Goal: Transaction & Acquisition: Purchase product/service

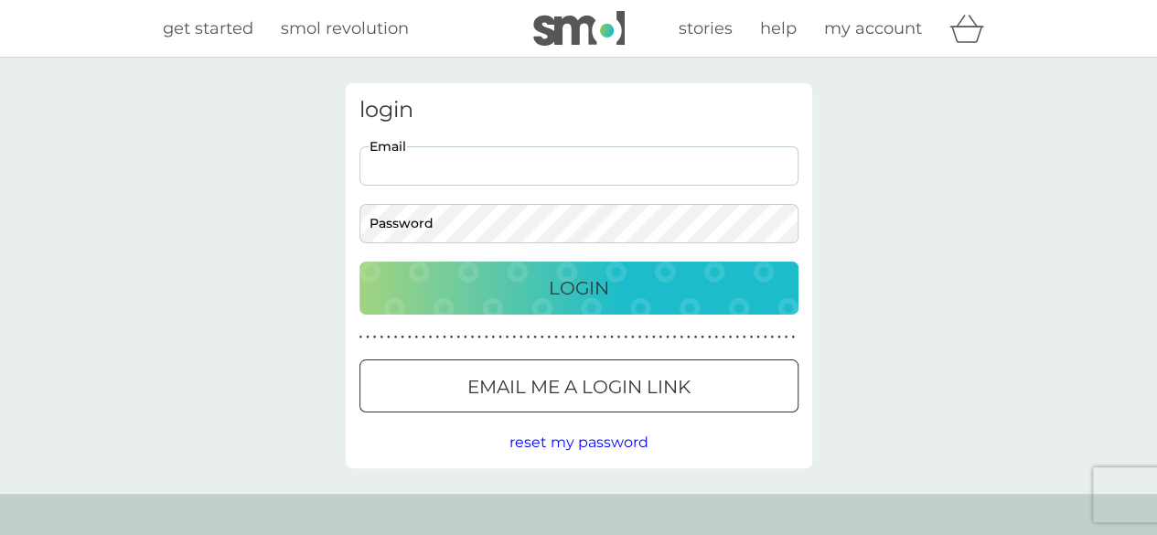
click at [533, 160] on input "Email" at bounding box center [578, 165] width 439 height 39
type input "[EMAIL_ADDRESS][DOMAIN_NAME]"
click at [540, 267] on button "Login" at bounding box center [578, 288] width 439 height 53
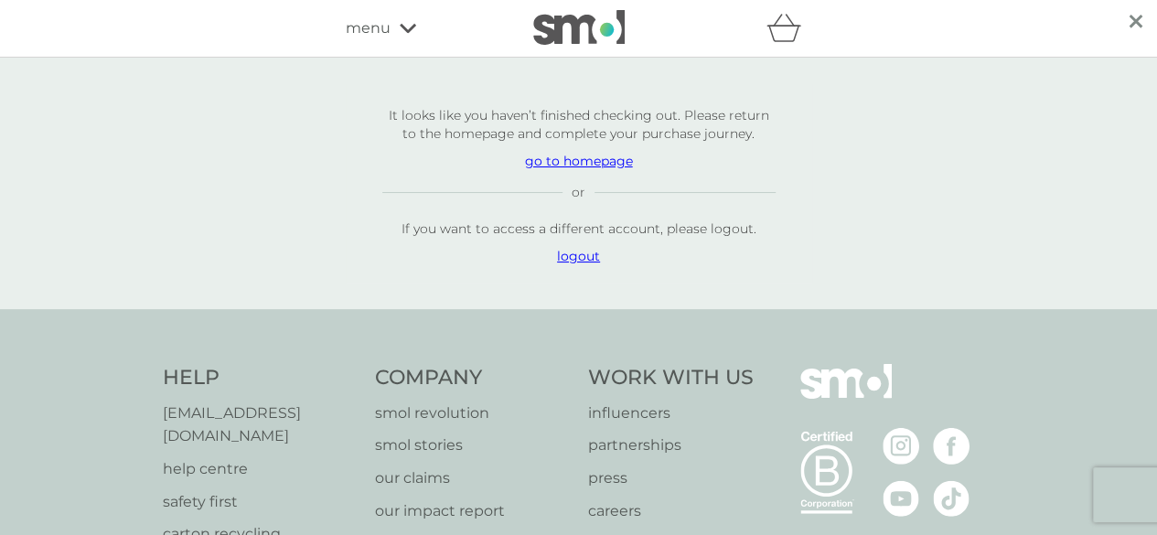
click at [587, 158] on p "go to homepage" at bounding box center [578, 161] width 393 height 18
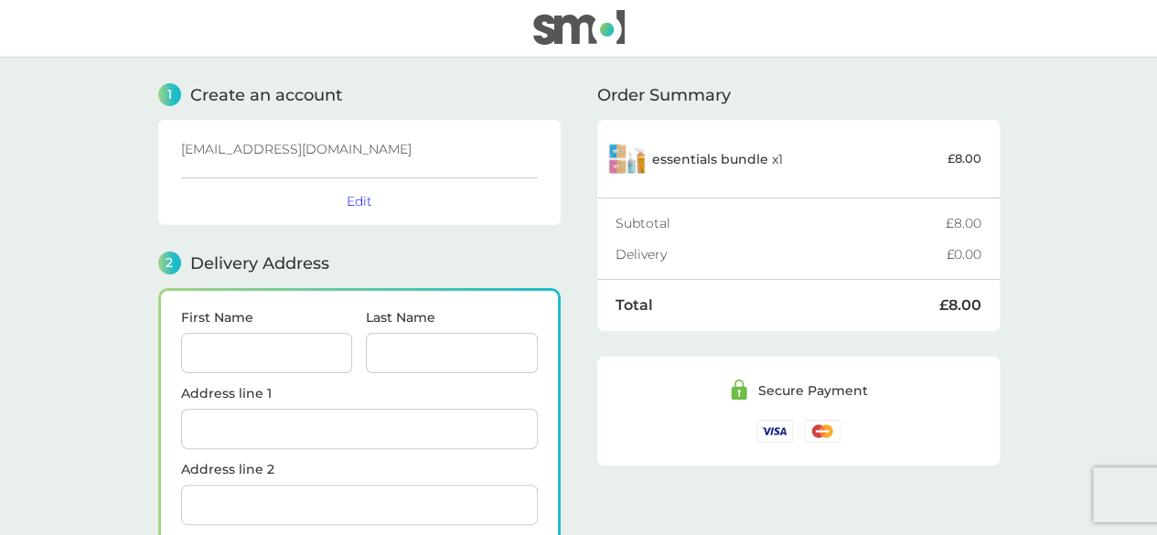
click at [223, 338] on input "First Name" at bounding box center [267, 353] width 172 height 40
type input "Kenneth"
click at [405, 343] on input "Last Name" at bounding box center [452, 353] width 172 height 40
type input "Storrier"
click at [270, 413] on input "Address line 1" at bounding box center [359, 429] width 357 height 40
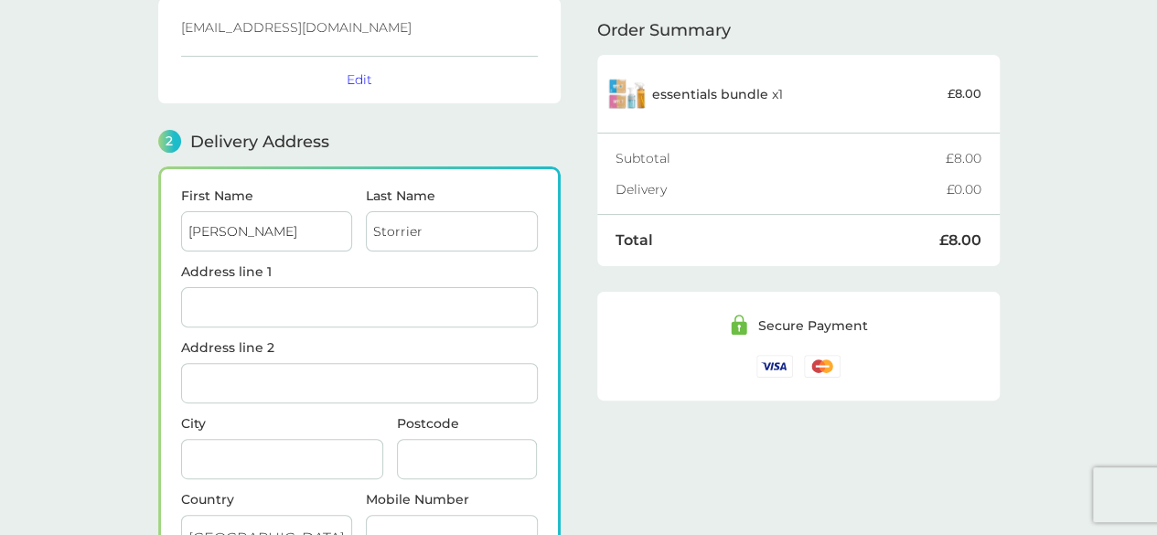
scroll to position [274, 0]
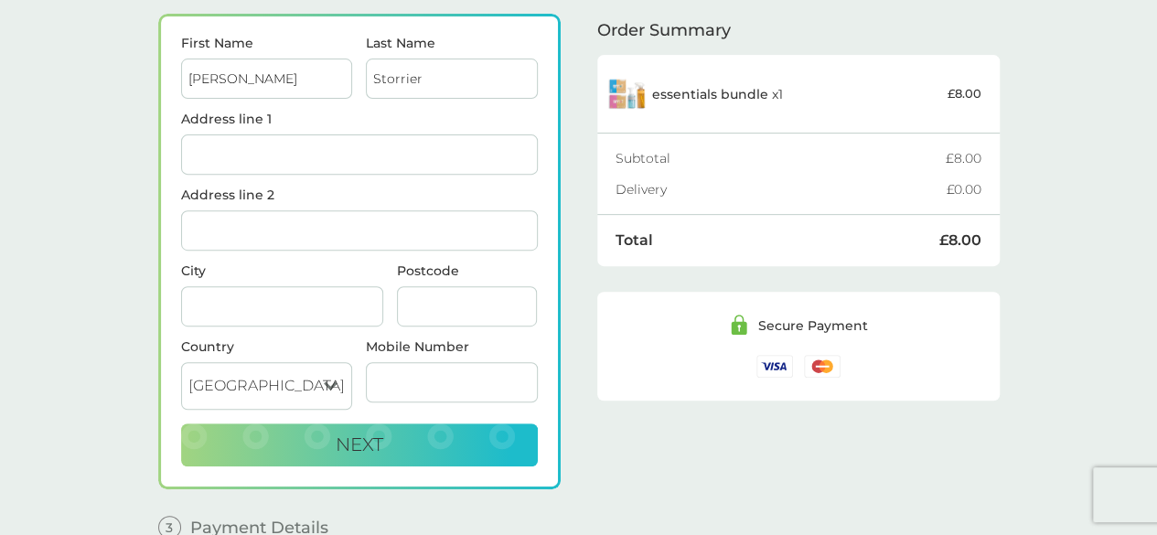
click at [237, 149] on input "Address line 1" at bounding box center [359, 154] width 357 height 40
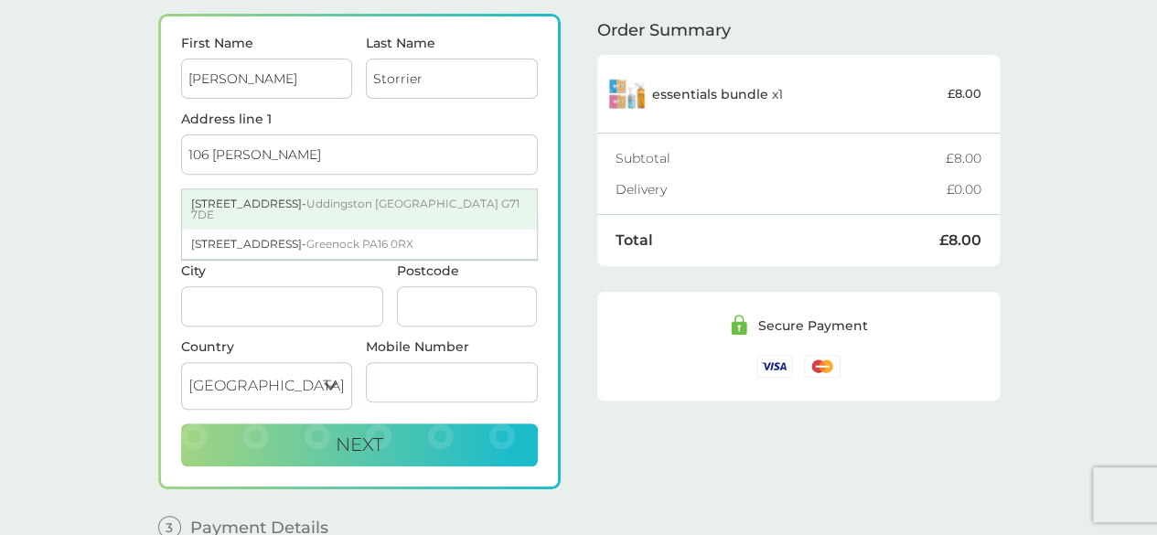
click at [237, 197] on div "106 Kylepark Drive - Uddingston Glasgow G71 7DE" at bounding box center [359, 209] width 355 height 40
type input "106 Kylepark Drive, Uddingston"
type input "[GEOGRAPHIC_DATA]"
type input "G71 7DE"
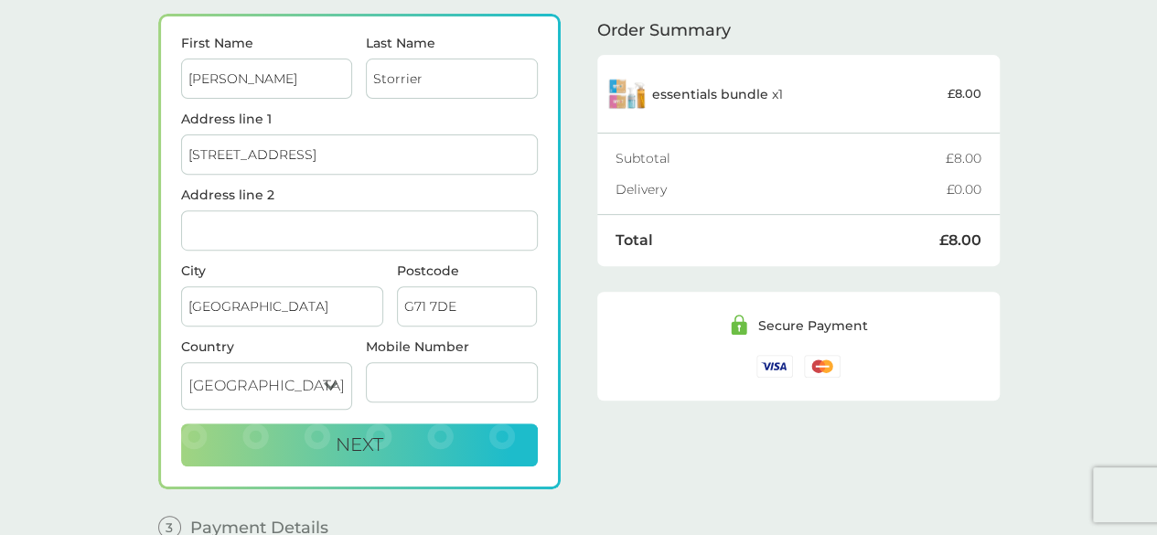
click at [406, 372] on input "Mobile Number" at bounding box center [452, 382] width 172 height 40
type input "07720 695853"
click at [418, 442] on button "Next" at bounding box center [359, 446] width 357 height 44
checkbox input "true"
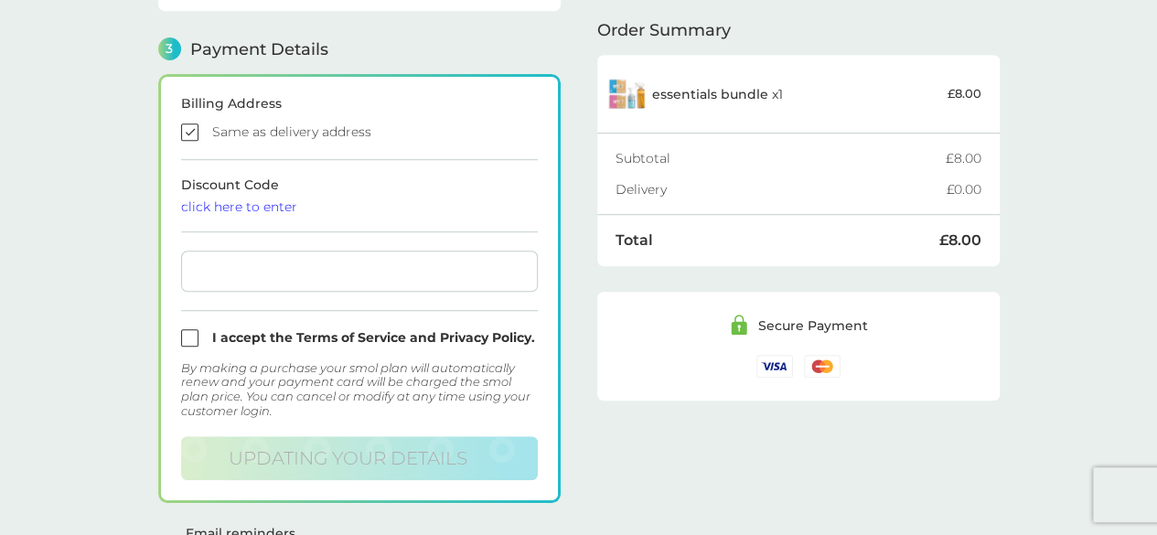
scroll to position [503, 0]
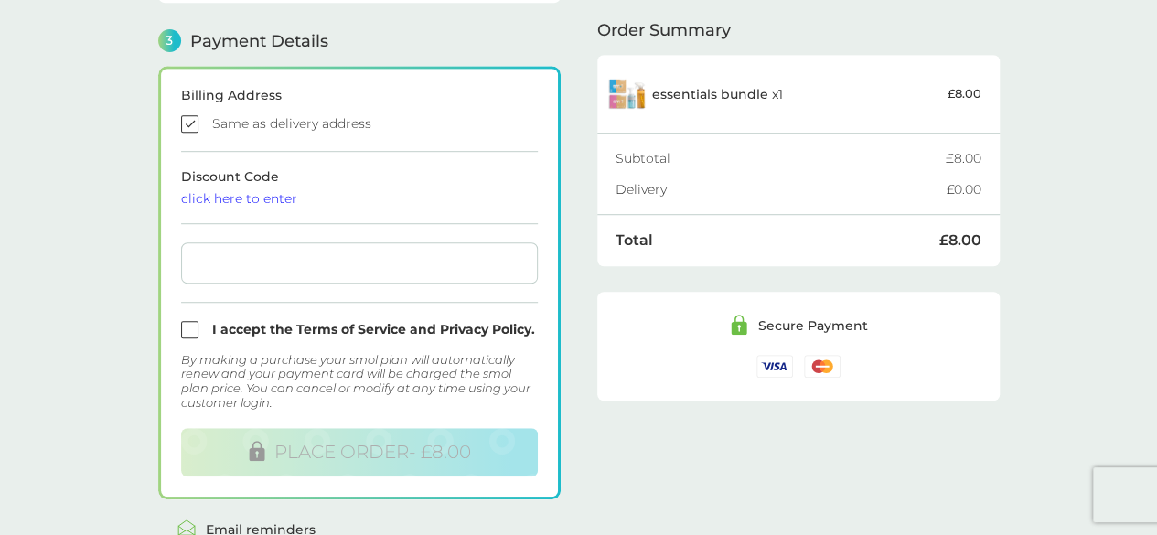
click at [201, 203] on form "Billing Address Same as delivery address Discount Code click here to enter I ac…" at bounding box center [359, 283] width 357 height 388
click at [209, 198] on div "click here to enter" at bounding box center [359, 198] width 357 height 13
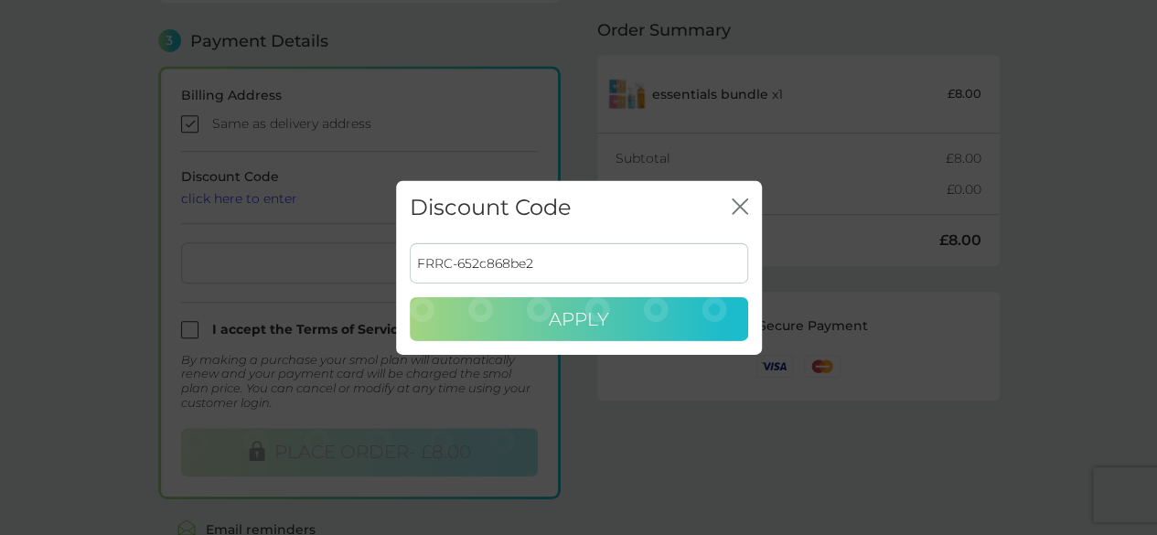
type input "FRRC-652c868be2"
click at [562, 328] on span "Apply" at bounding box center [579, 319] width 60 height 22
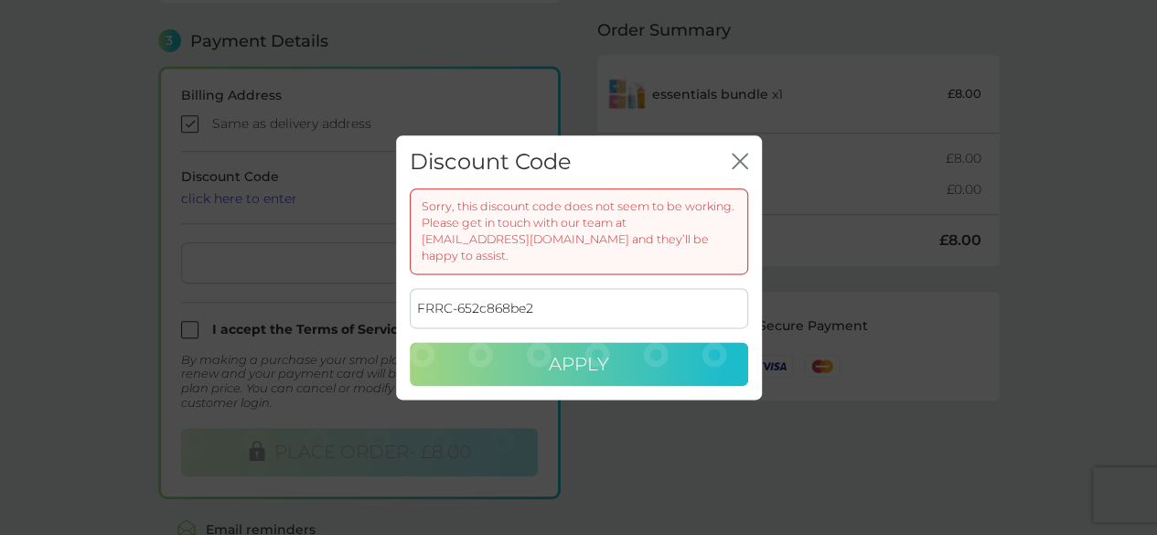
click at [642, 347] on button "Apply" at bounding box center [579, 365] width 338 height 44
click at [739, 162] on icon "close" at bounding box center [740, 161] width 16 height 16
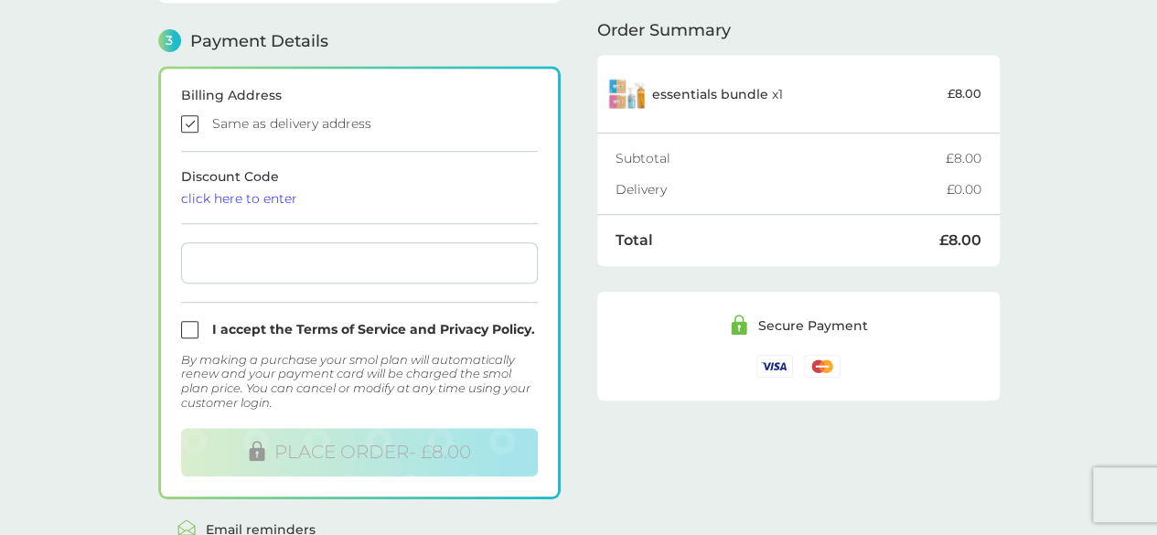
click at [190, 327] on input "checkbox" at bounding box center [359, 329] width 357 height 17
checkbox input "true"
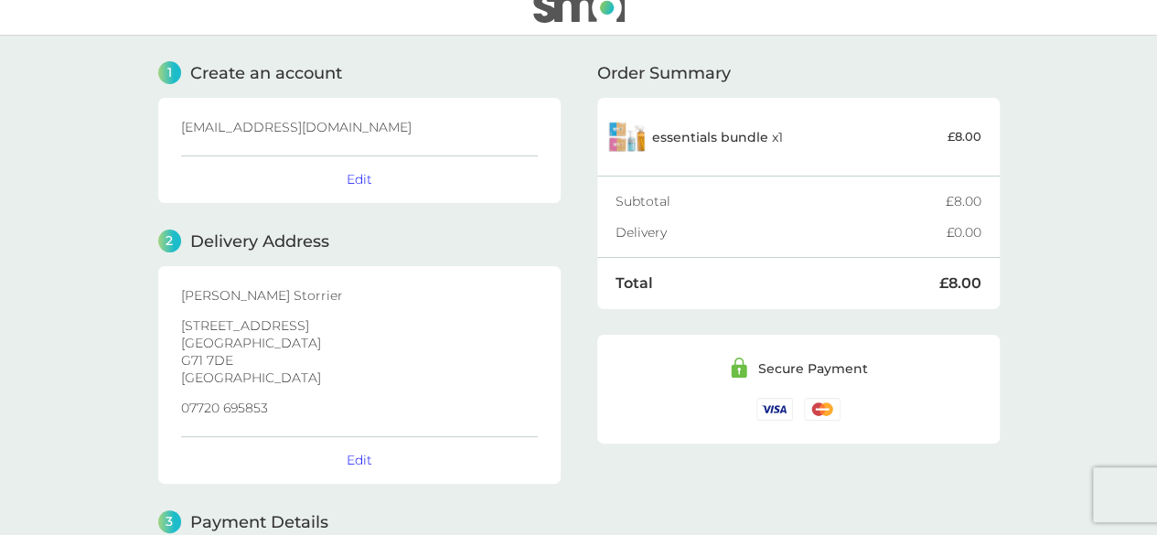
scroll to position [0, 0]
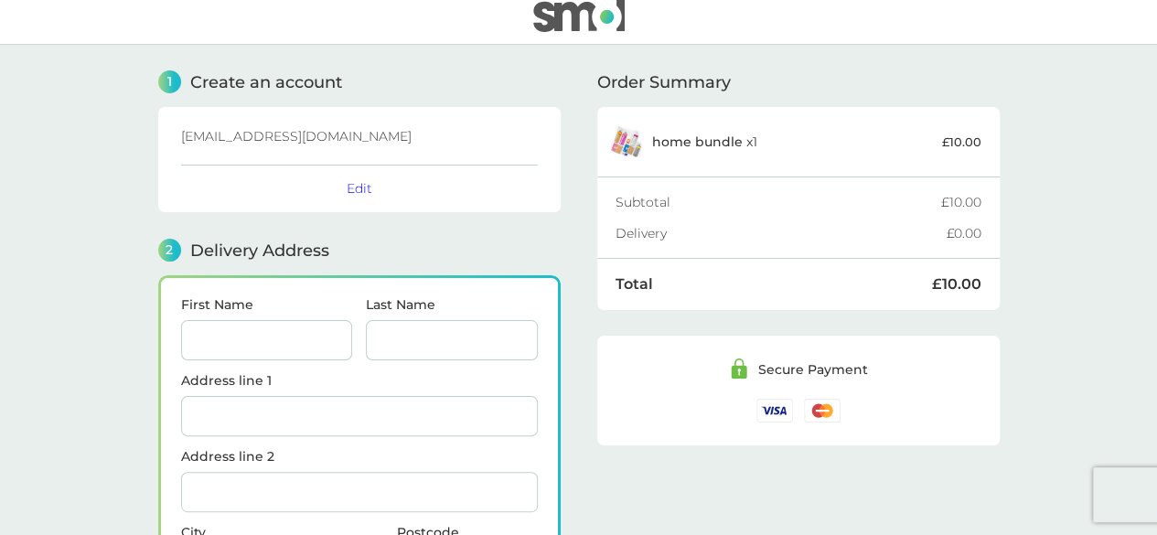
scroll to position [183, 0]
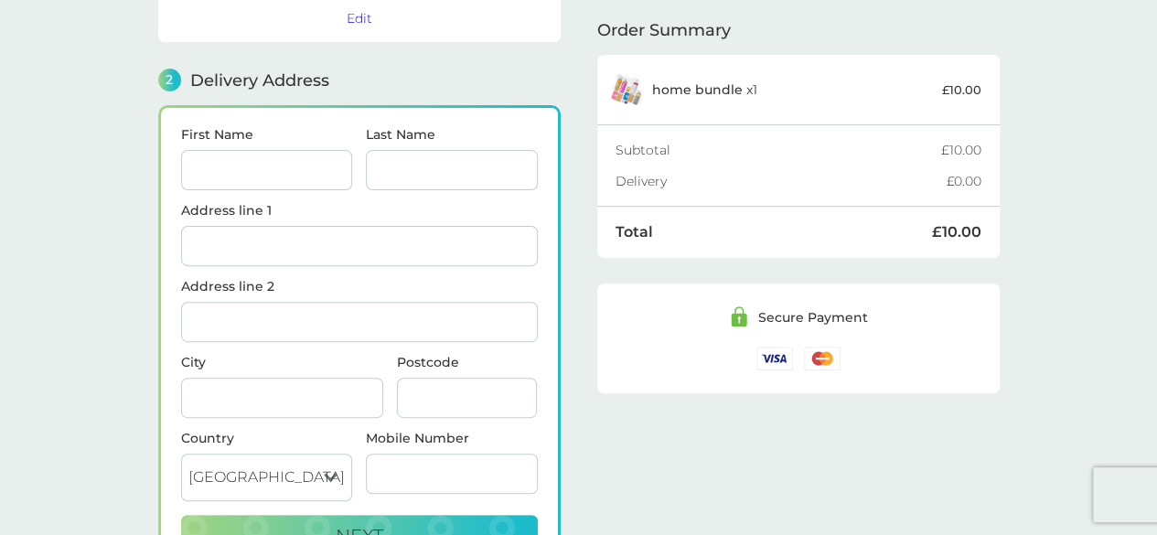
click at [230, 171] on input "First Name" at bounding box center [267, 170] width 172 height 40
type input "Kenneth"
click at [418, 167] on input "Last Name" at bounding box center [452, 170] width 172 height 40
type input "Storrier"
click at [293, 233] on input "Address line 1" at bounding box center [359, 246] width 357 height 40
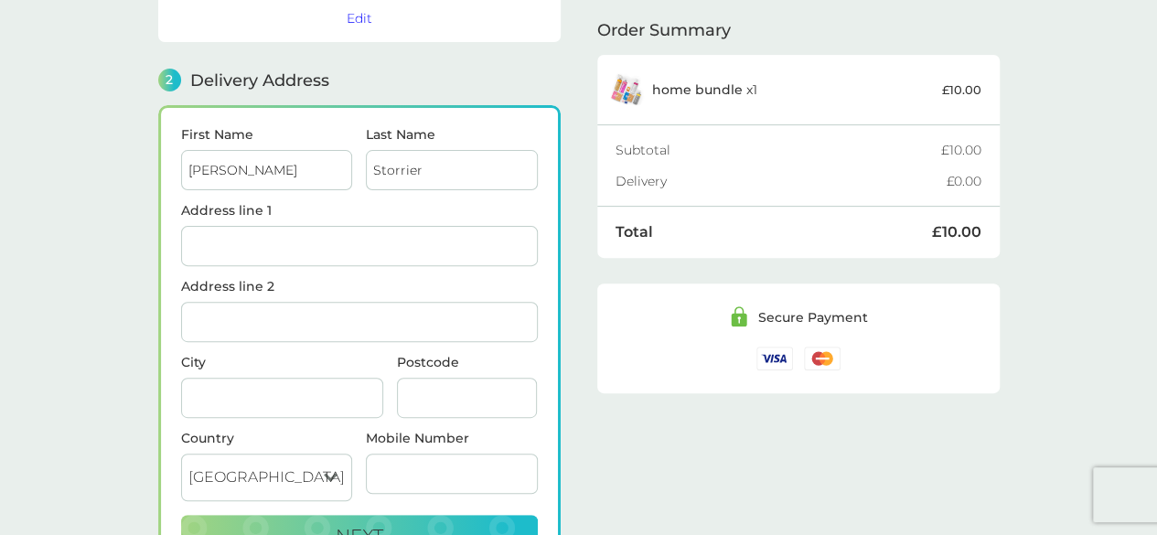
type input "106 Kylepark Drive, Uddingston"
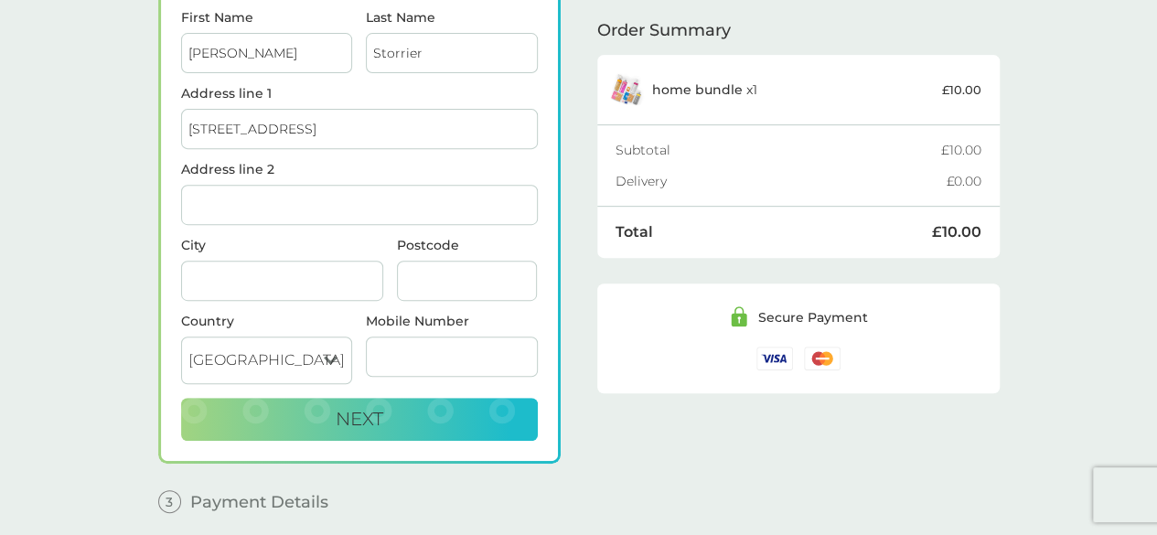
scroll to position [272, 0]
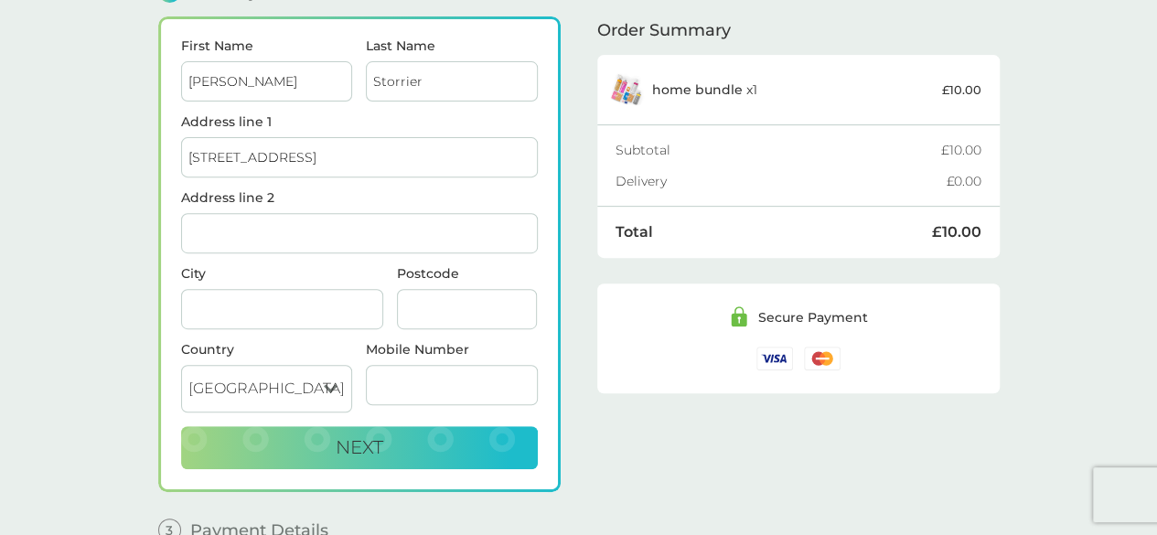
click at [264, 226] on input "Address line 2" at bounding box center [359, 233] width 357 height 40
type input "Uddingston"
click at [421, 153] on input "106 Kylepark Drive, Uddingston" at bounding box center [359, 157] width 357 height 40
type input "[STREET_ADDRESS]"
click at [274, 299] on input "City" at bounding box center [282, 309] width 202 height 40
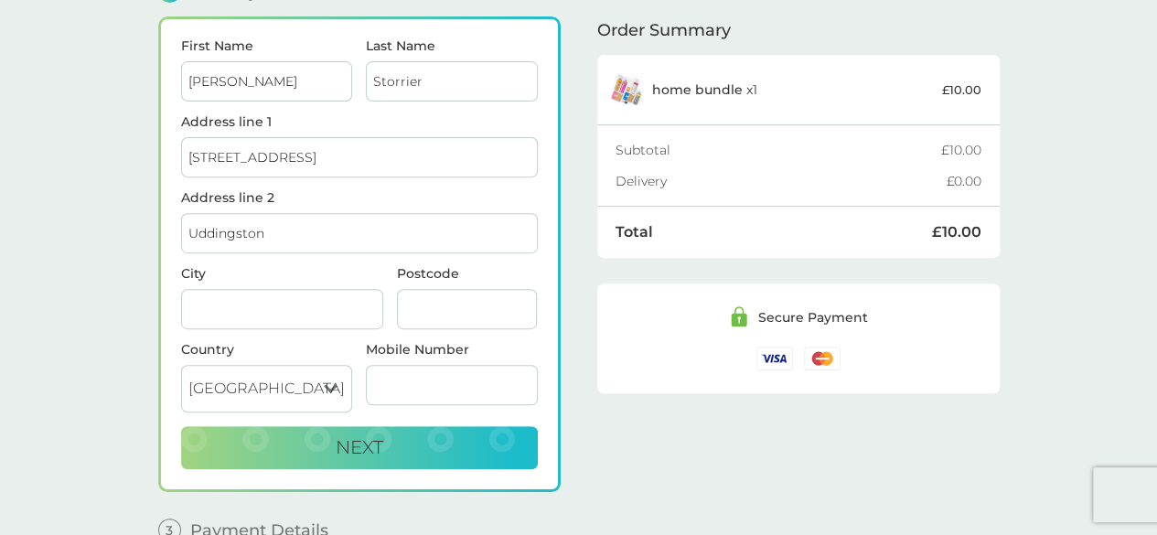
type input "[GEOGRAPHIC_DATA]"
click at [418, 293] on input "Postcode" at bounding box center [467, 309] width 141 height 40
type input "G71 7DE"
click at [375, 381] on input "Mobile Number" at bounding box center [452, 385] width 172 height 40
type input "07720 695853"
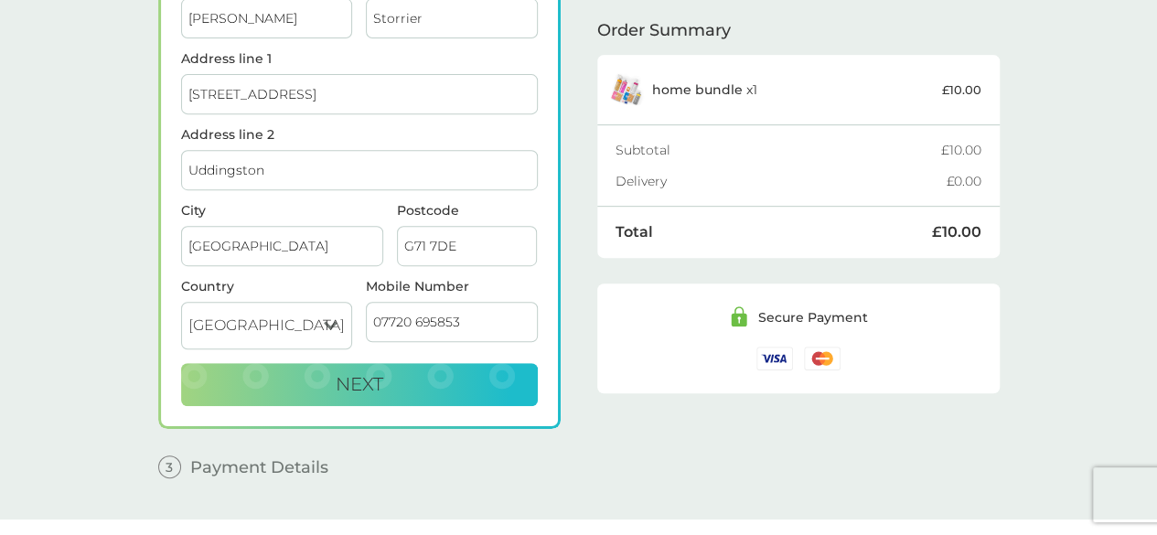
scroll to position [363, 0]
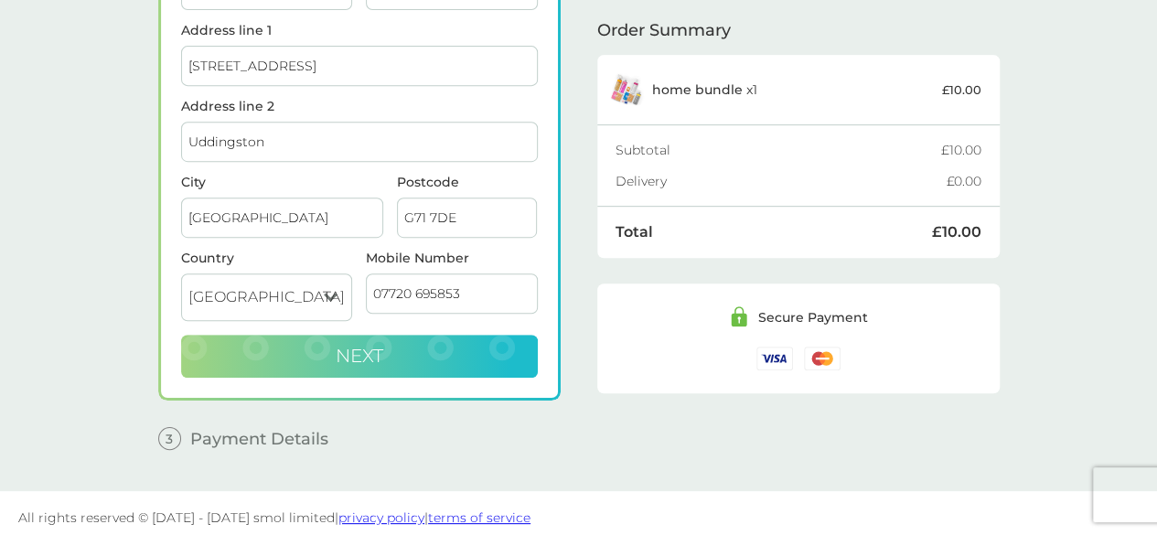
click at [416, 348] on button "Next" at bounding box center [359, 357] width 357 height 44
checkbox input "true"
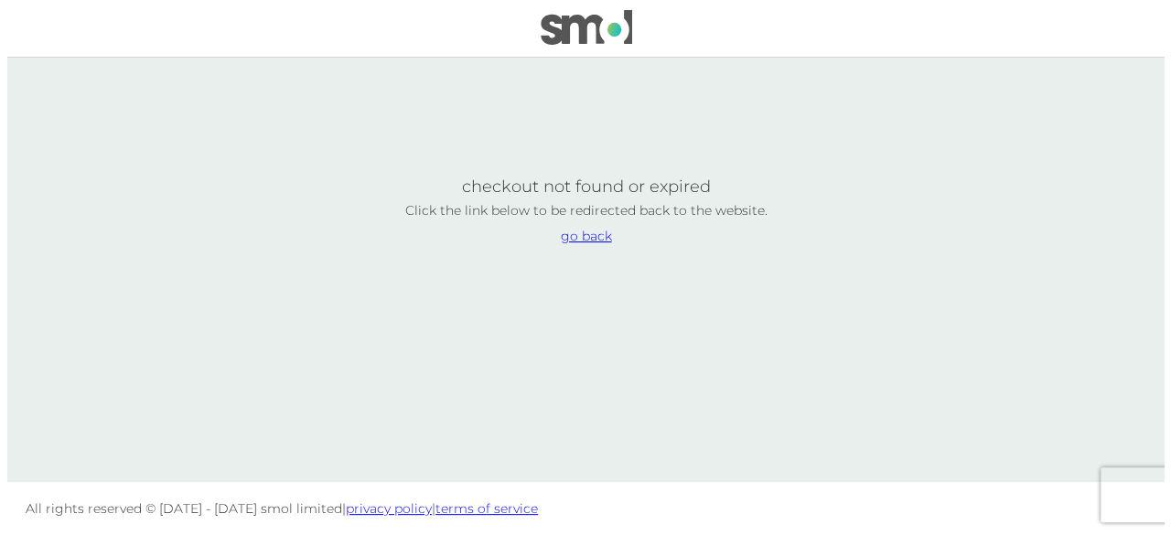
scroll to position [0, 0]
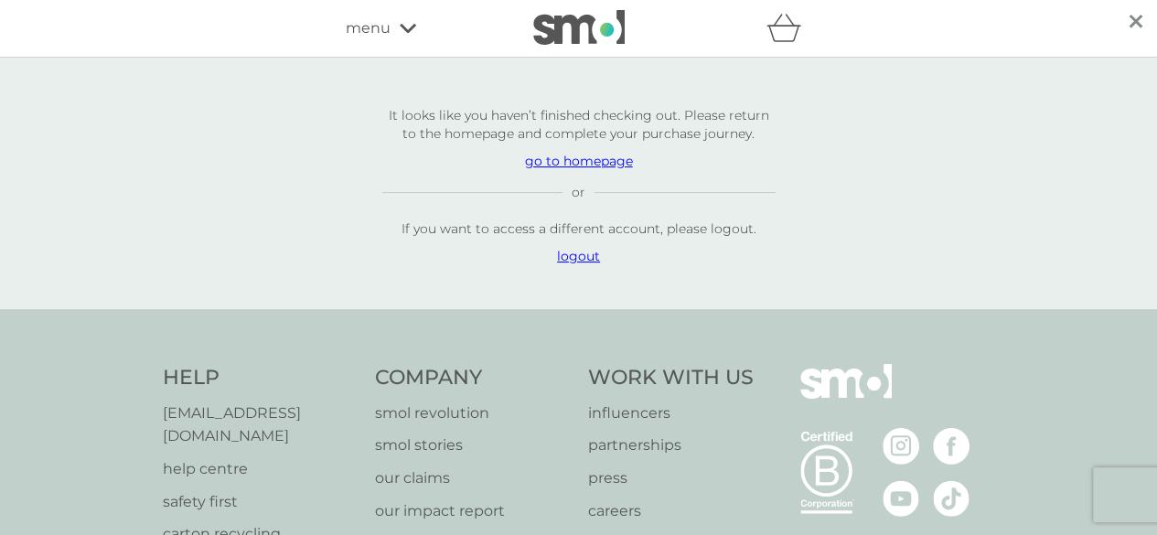
click at [602, 164] on p "go to homepage" at bounding box center [578, 161] width 393 height 18
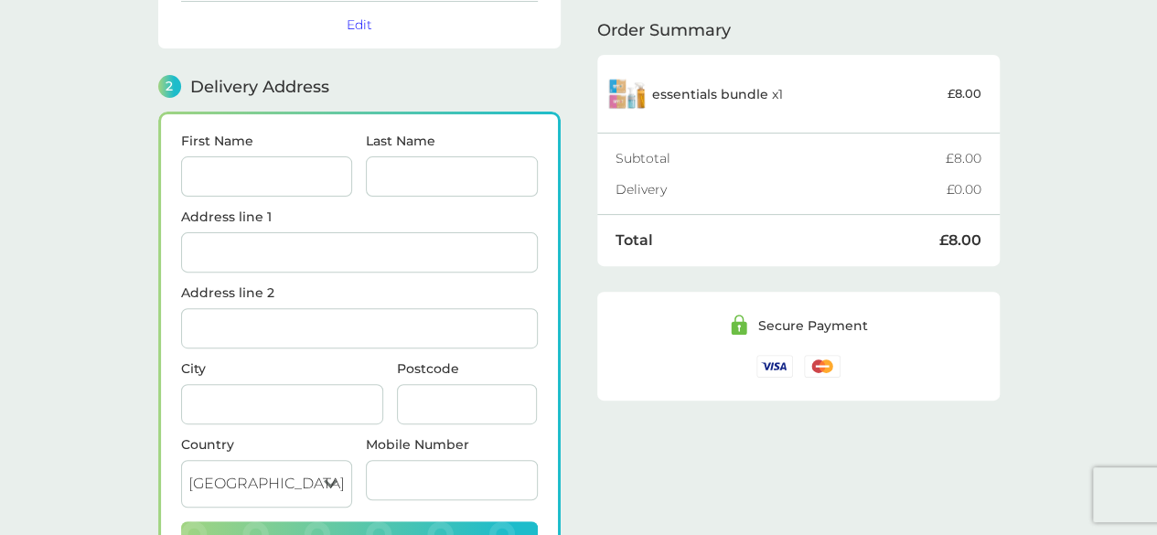
scroll to position [183, 0]
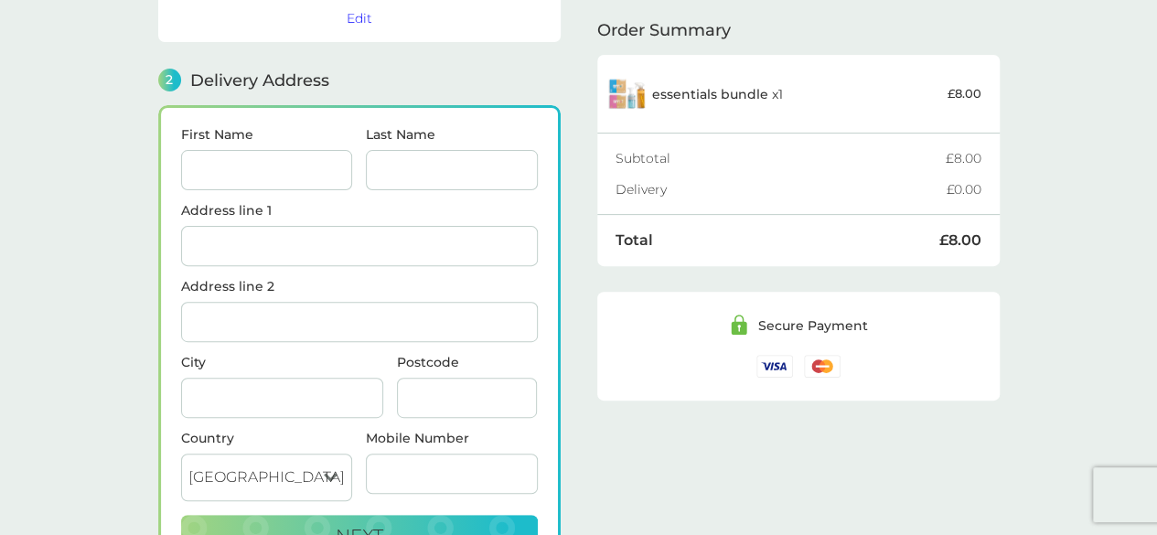
drag, startPoint x: 296, startPoint y: 173, endPoint x: 319, endPoint y: 186, distance: 26.2
click at [296, 173] on input "First Name" at bounding box center [267, 170] width 172 height 40
type input "[PERSON_NAME]"
click at [424, 173] on input "Last Name" at bounding box center [452, 170] width 172 height 40
type input "Storrier"
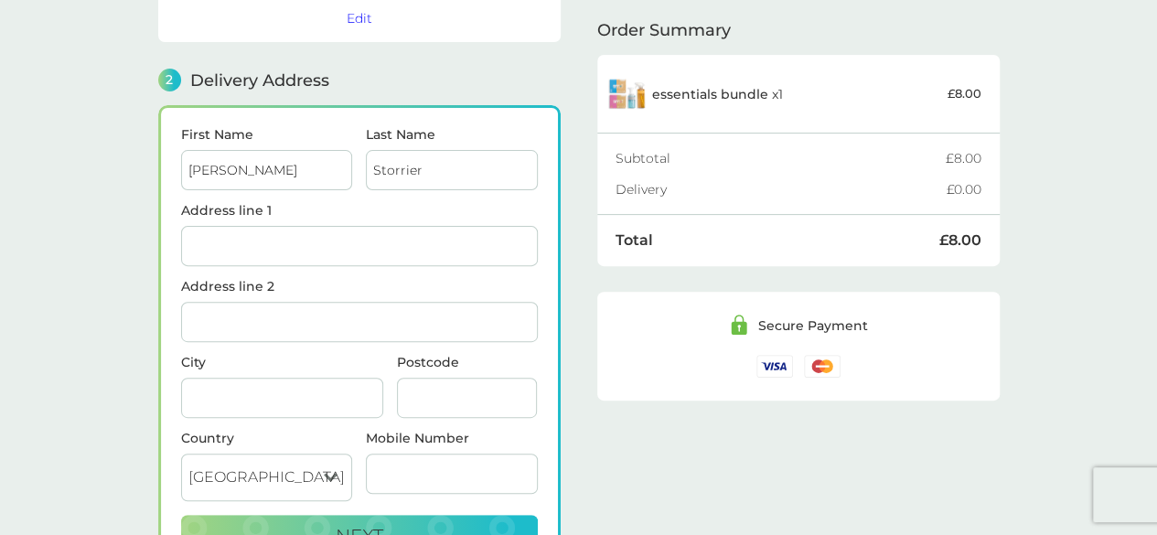
click at [349, 241] on input "Address line 1" at bounding box center [359, 246] width 357 height 40
type input "[STREET_ADDRESS]"
click at [320, 320] on input "Address line 2" at bounding box center [359, 322] width 357 height 40
type input "Uddingston"
click at [277, 381] on input "City" at bounding box center [282, 398] width 202 height 40
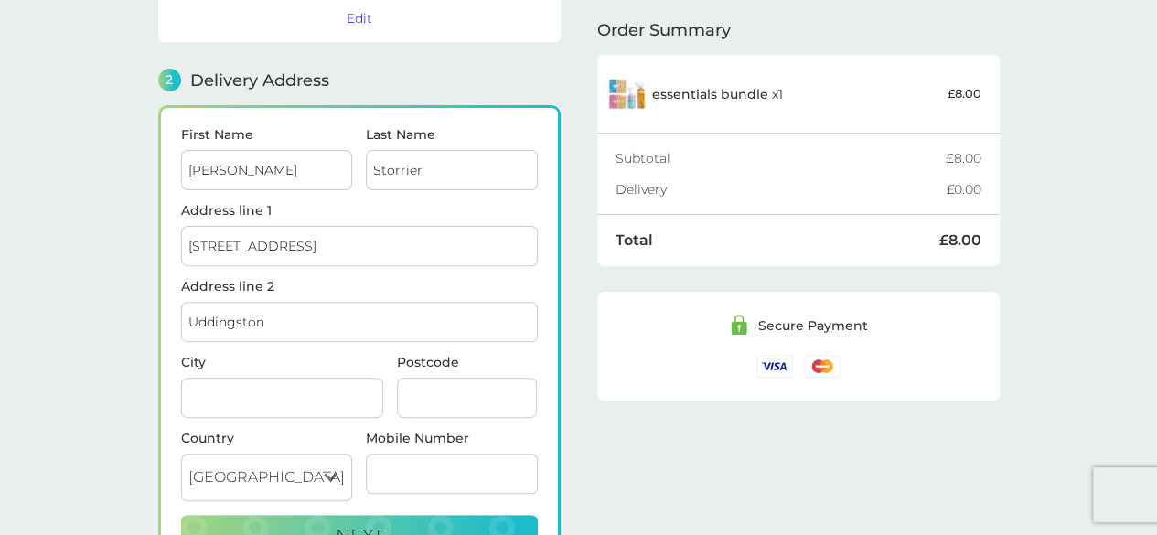
type input "[GEOGRAPHIC_DATA]"
click at [417, 382] on input "Postcode" at bounding box center [467, 398] width 141 height 40
type input "G71 7DE"
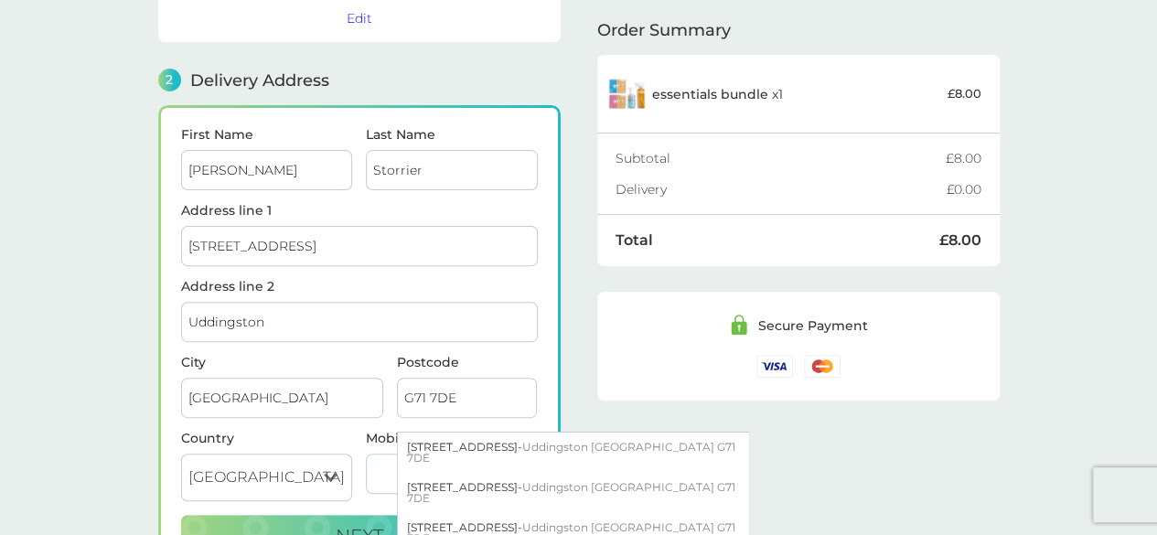
click at [379, 458] on input "Mobile Number" at bounding box center [452, 474] width 172 height 40
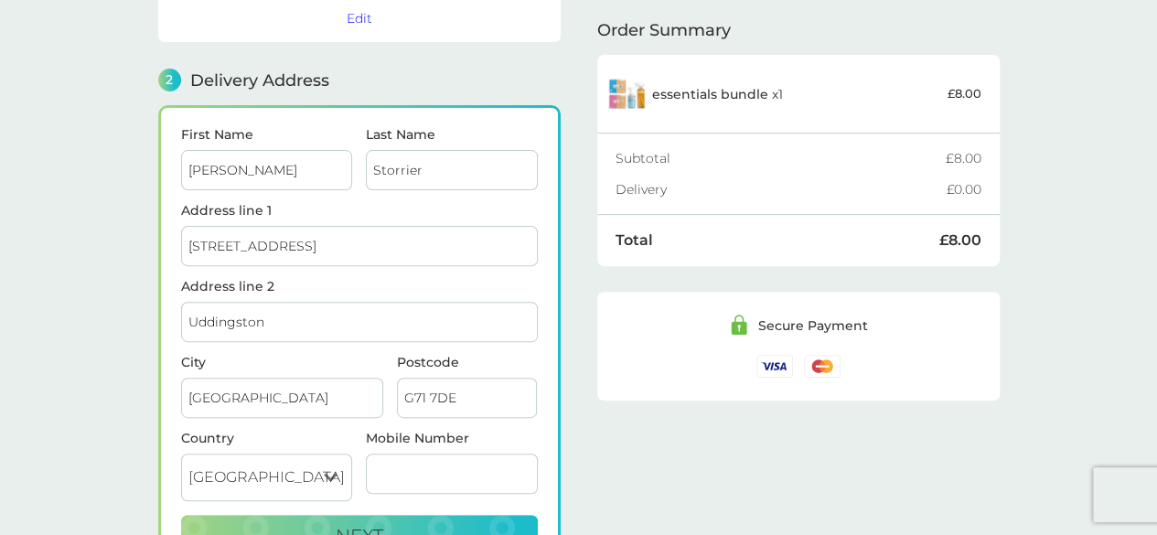
type input "07720 695853"
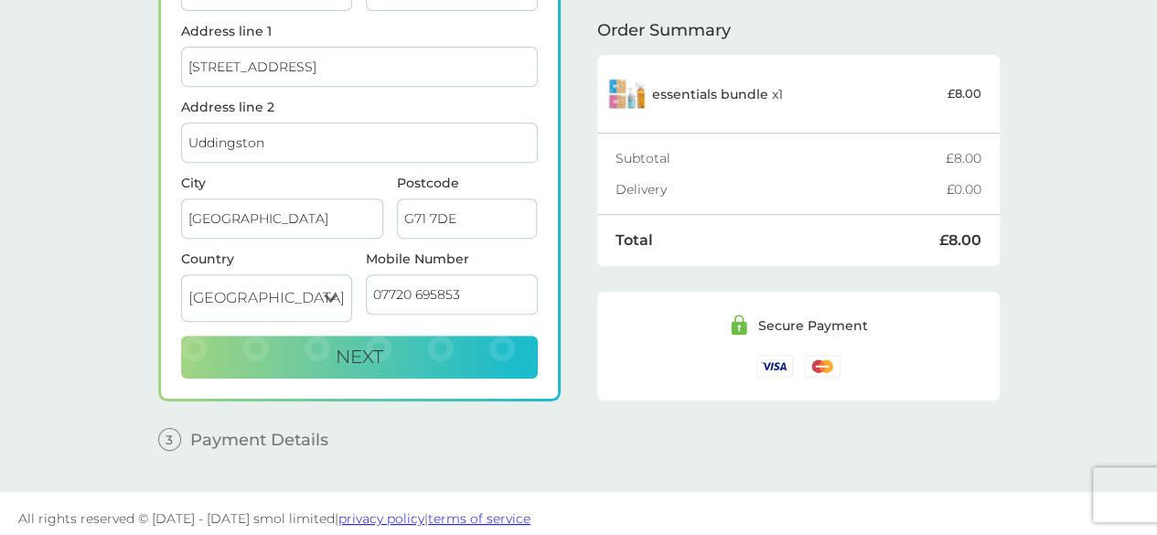
scroll to position [363, 0]
click at [403, 345] on button "Next" at bounding box center [359, 357] width 357 height 44
checkbox input "true"
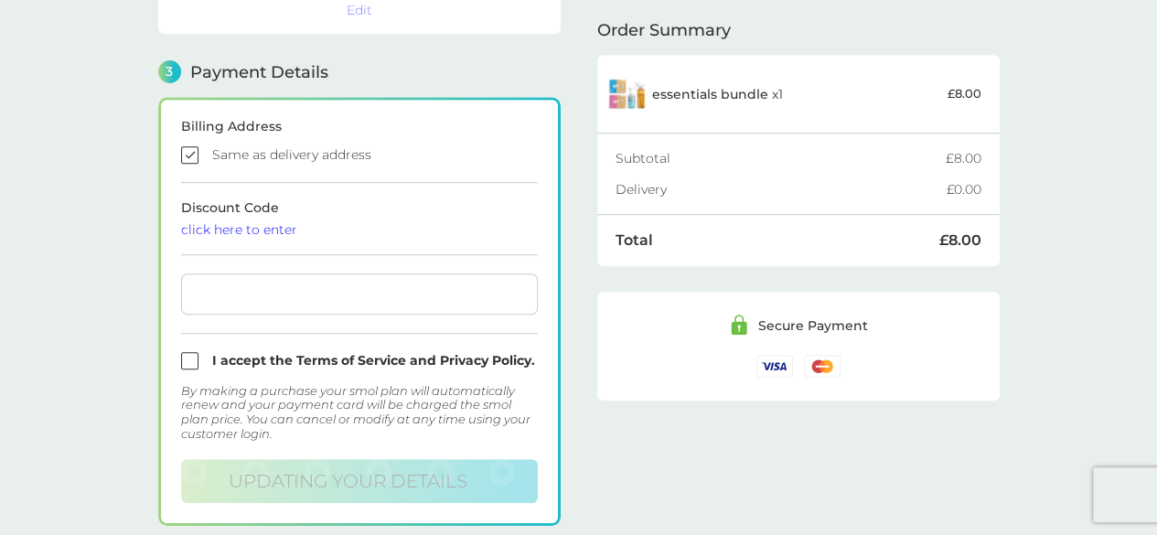
scroll to position [520, 0]
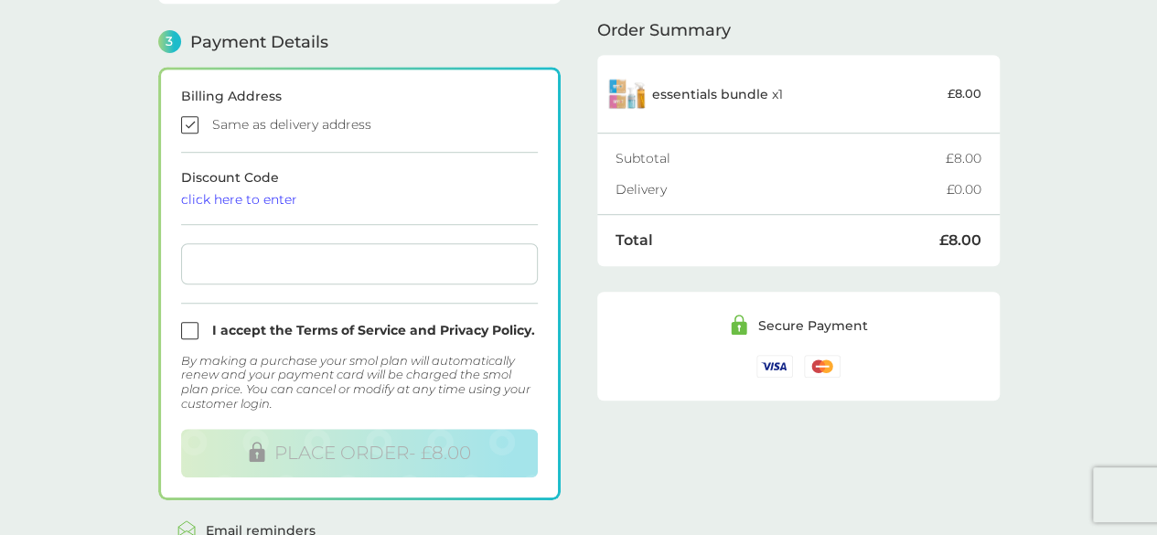
click at [196, 326] on input "checkbox" at bounding box center [359, 330] width 357 height 17
checkbox input "true"
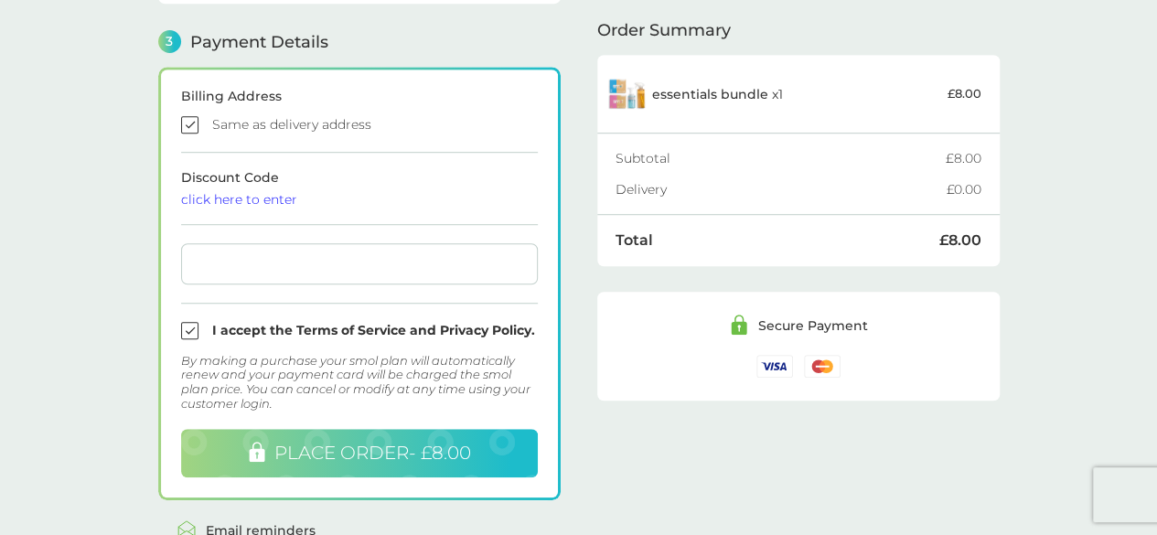
click at [352, 442] on span "PLACE ORDER - £8.00" at bounding box center [372, 453] width 197 height 22
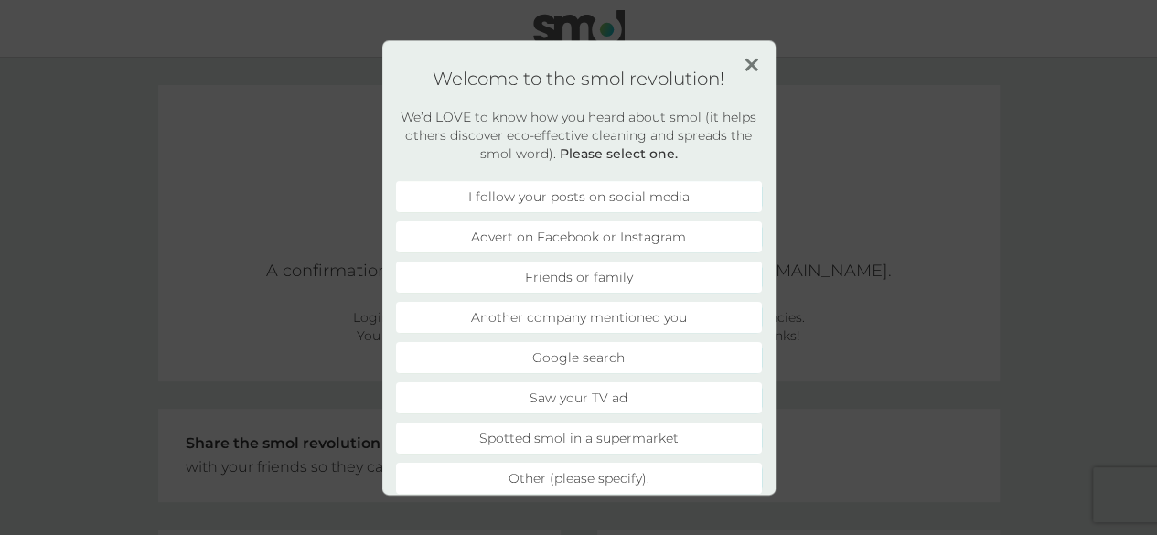
click at [604, 273] on li "Friends or family" at bounding box center [579, 277] width 366 height 31
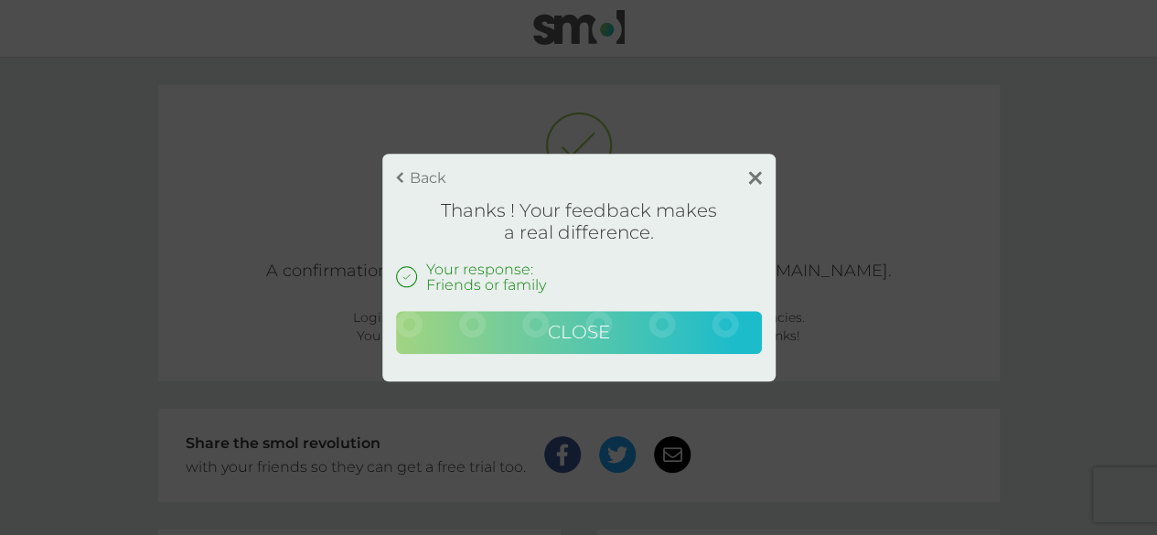
click at [592, 327] on span "Close" at bounding box center [579, 332] width 62 height 22
